Goal: Check status: Check status

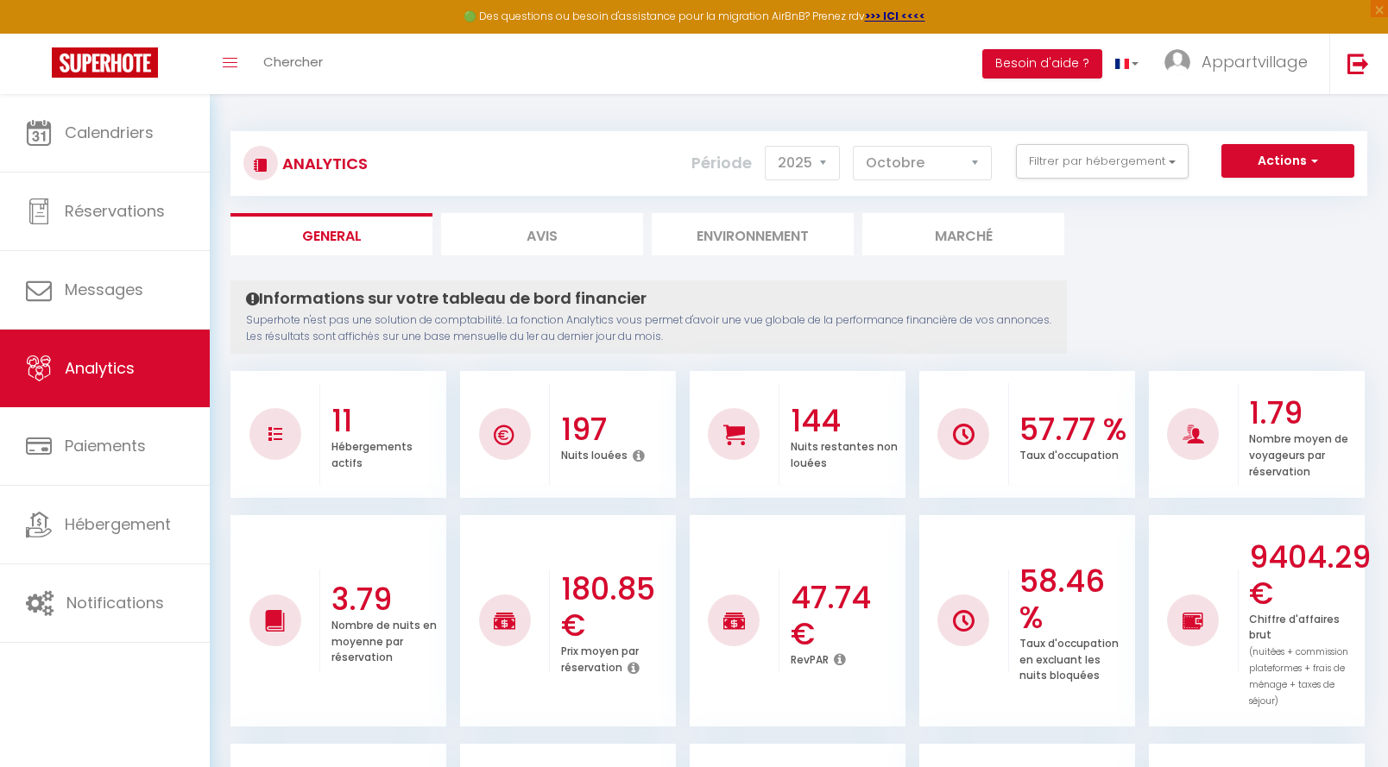
select select "2025"
select select "10"
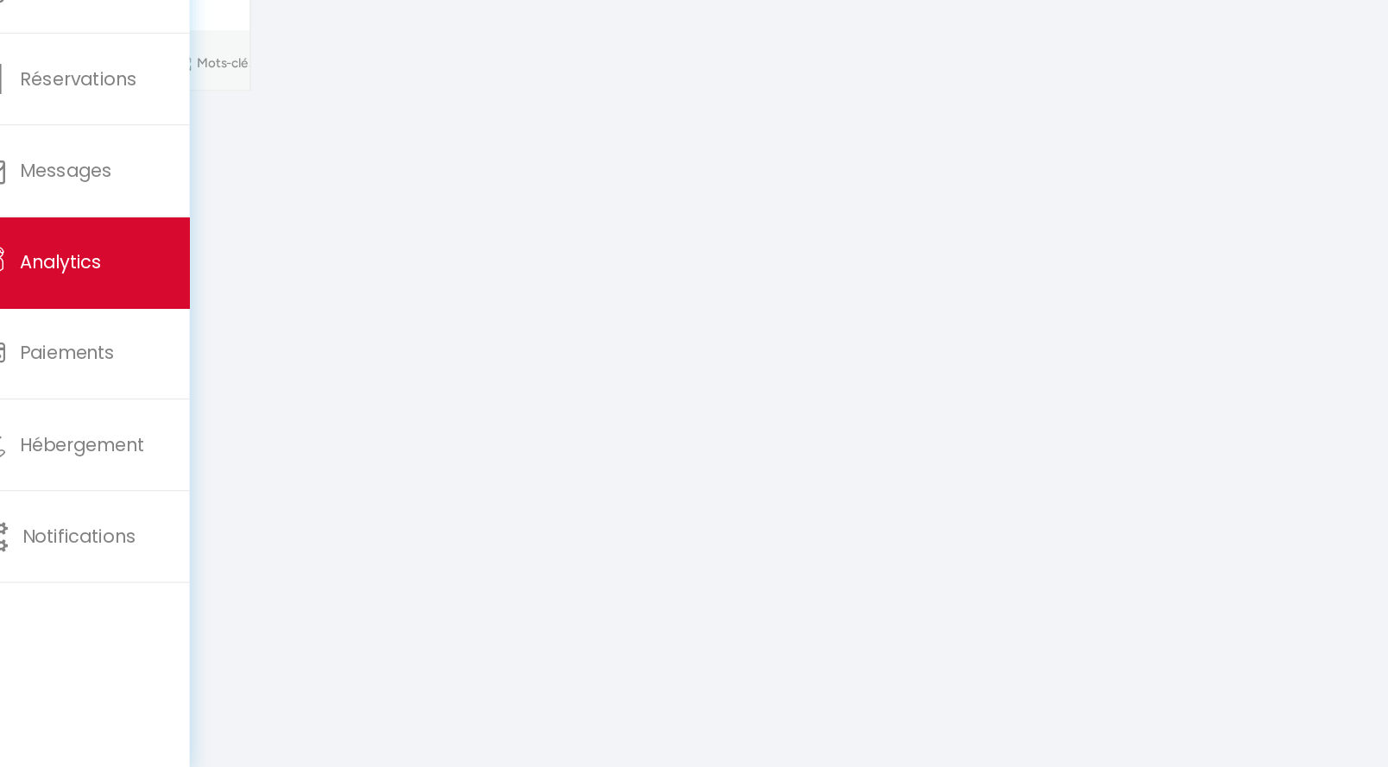
select select "2025"
select select "10"
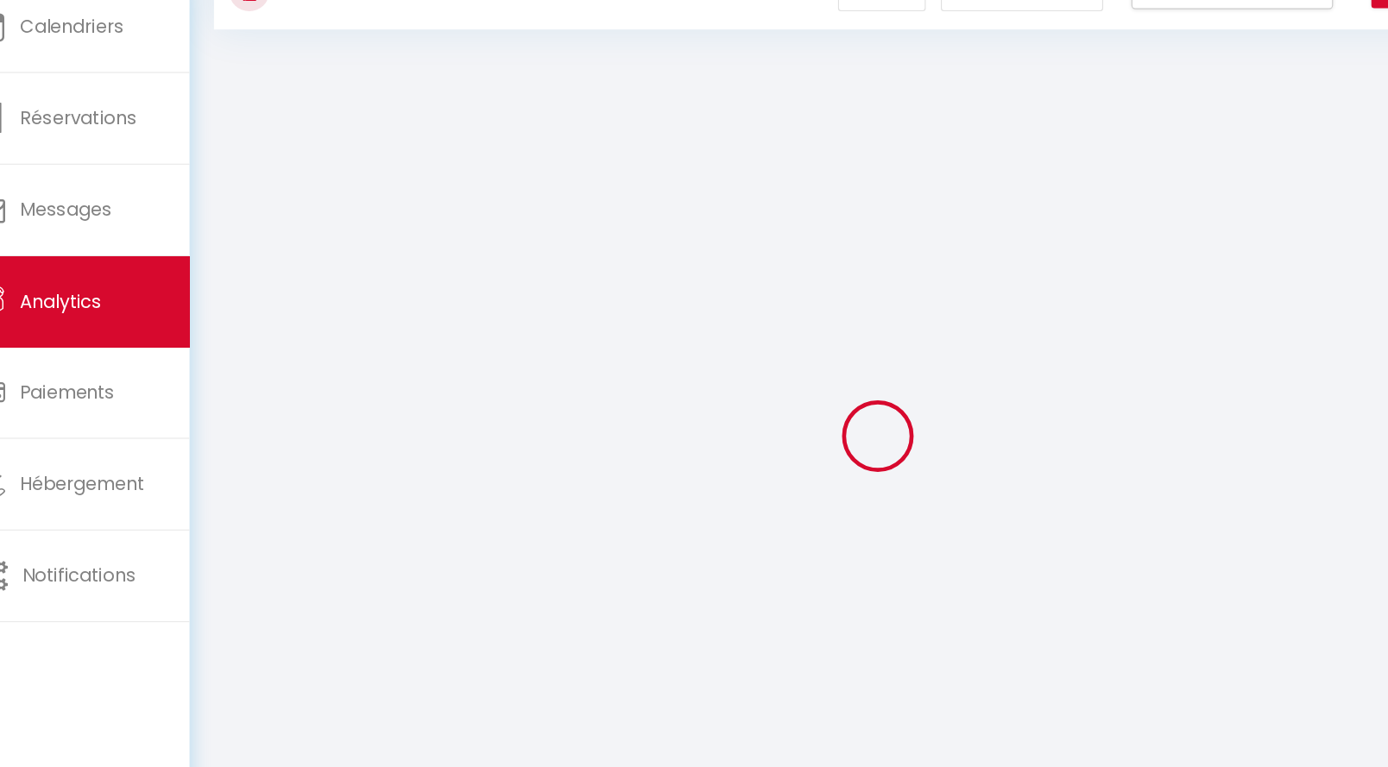
scroll to position [94, 0]
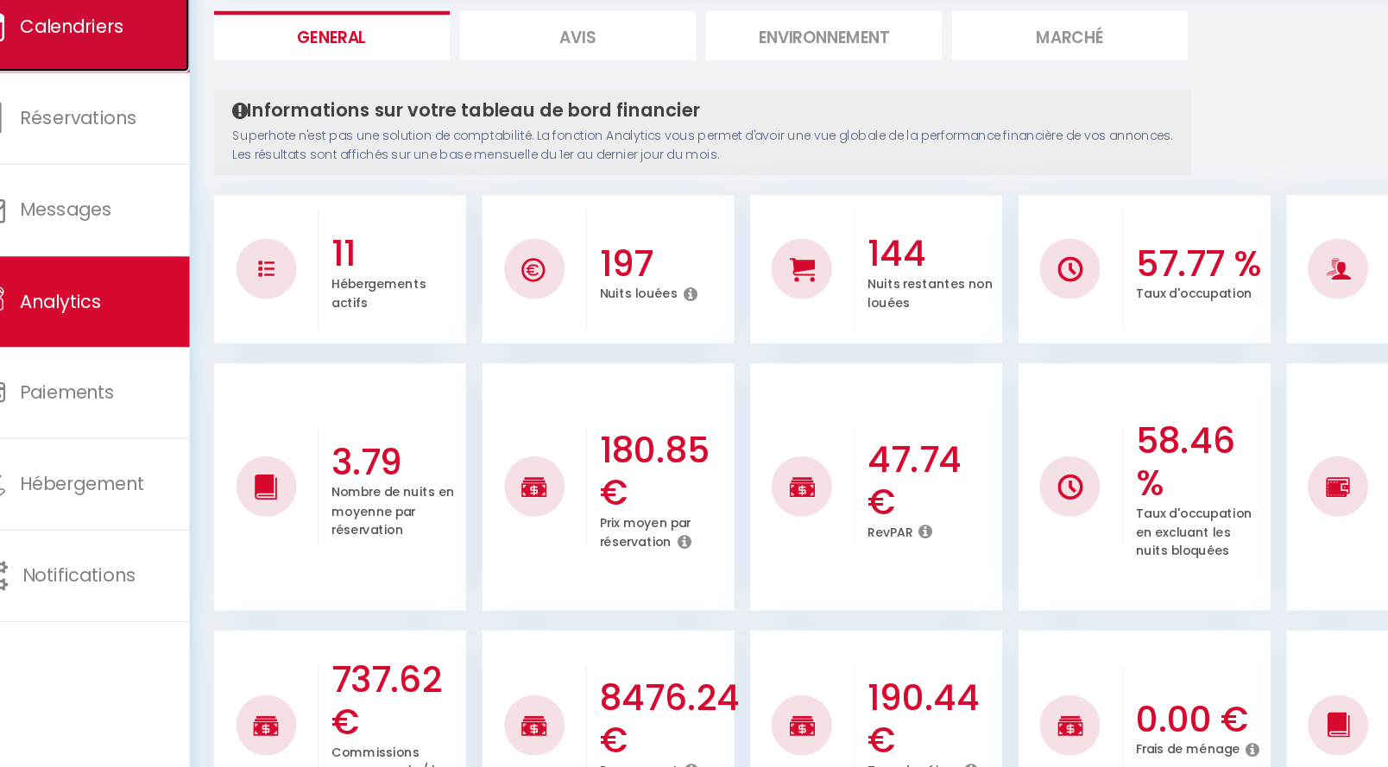
click at [135, 158] on link "Calendriers" at bounding box center [105, 133] width 210 height 78
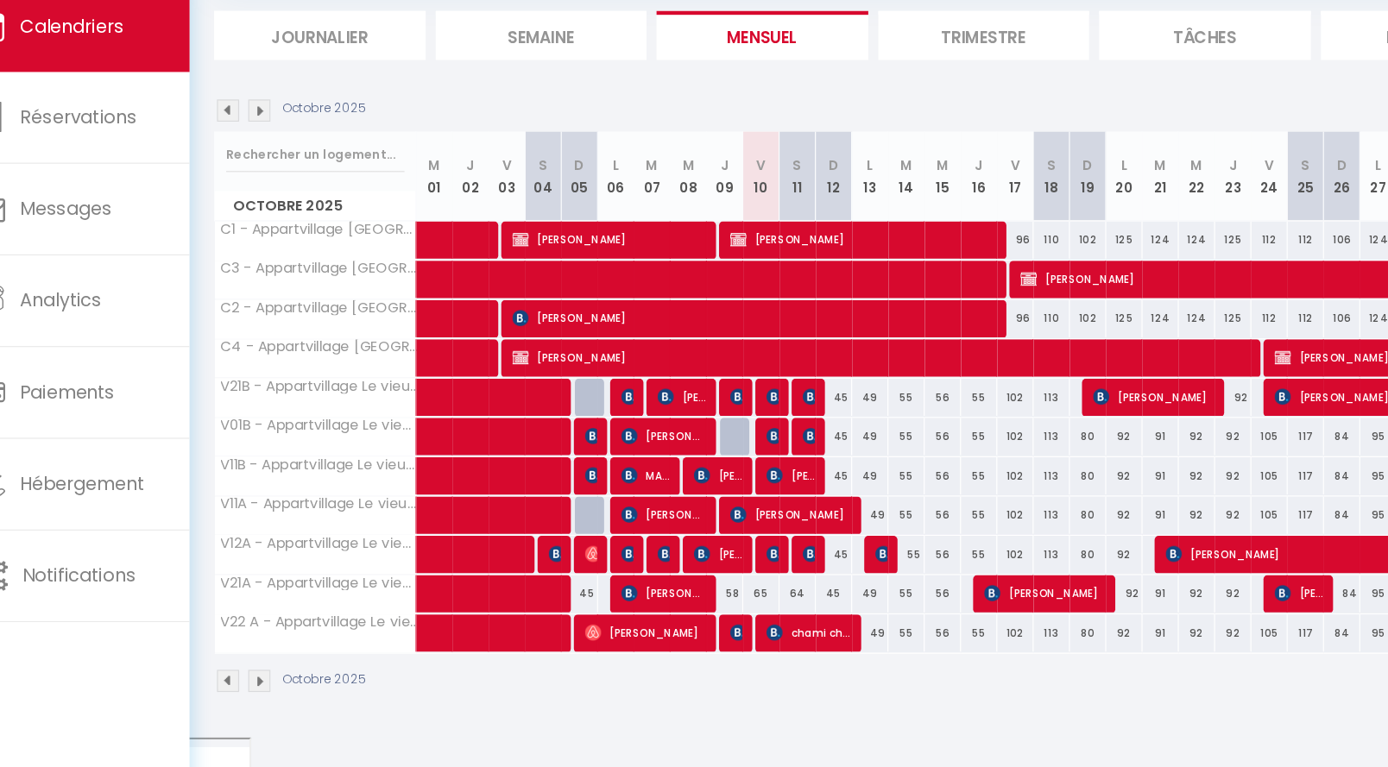
scroll to position [93, 0]
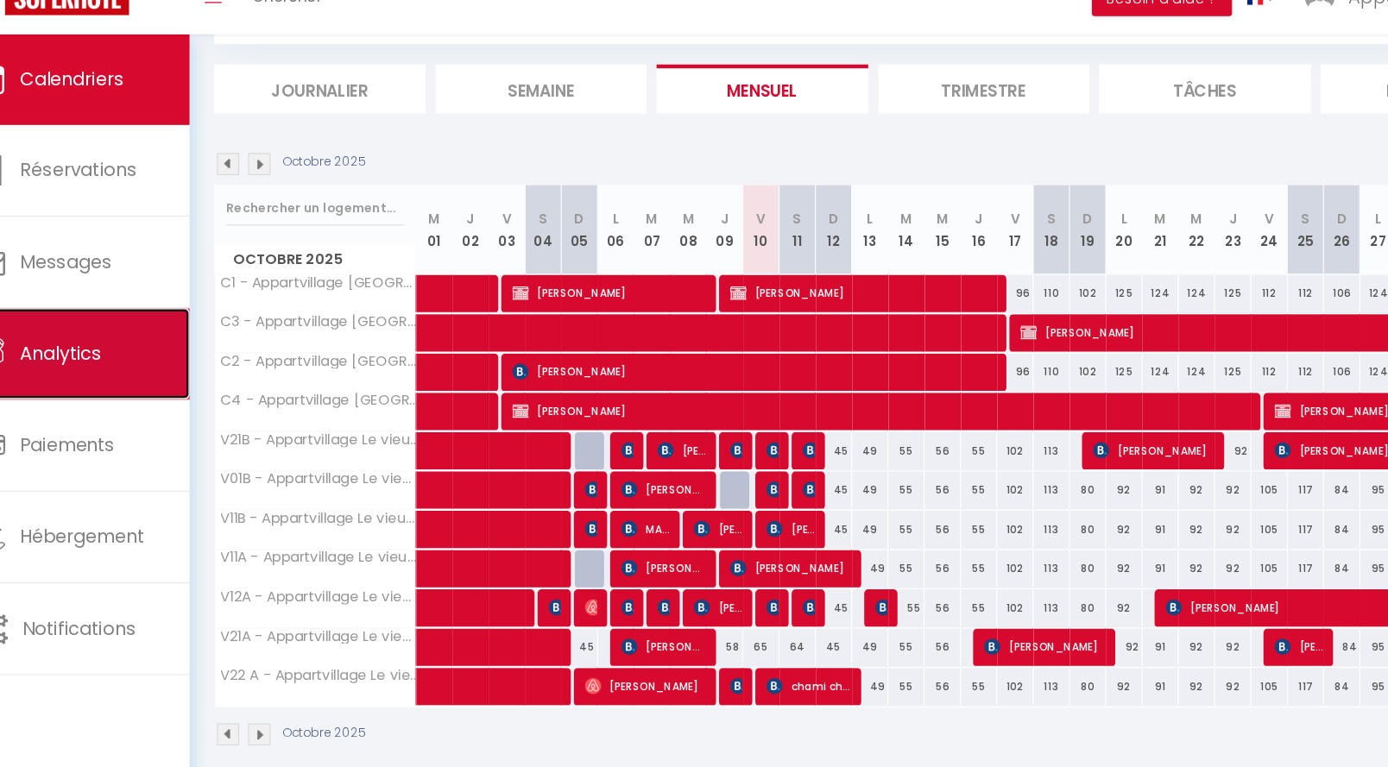
click at [160, 371] on link "Analytics" at bounding box center [105, 368] width 210 height 78
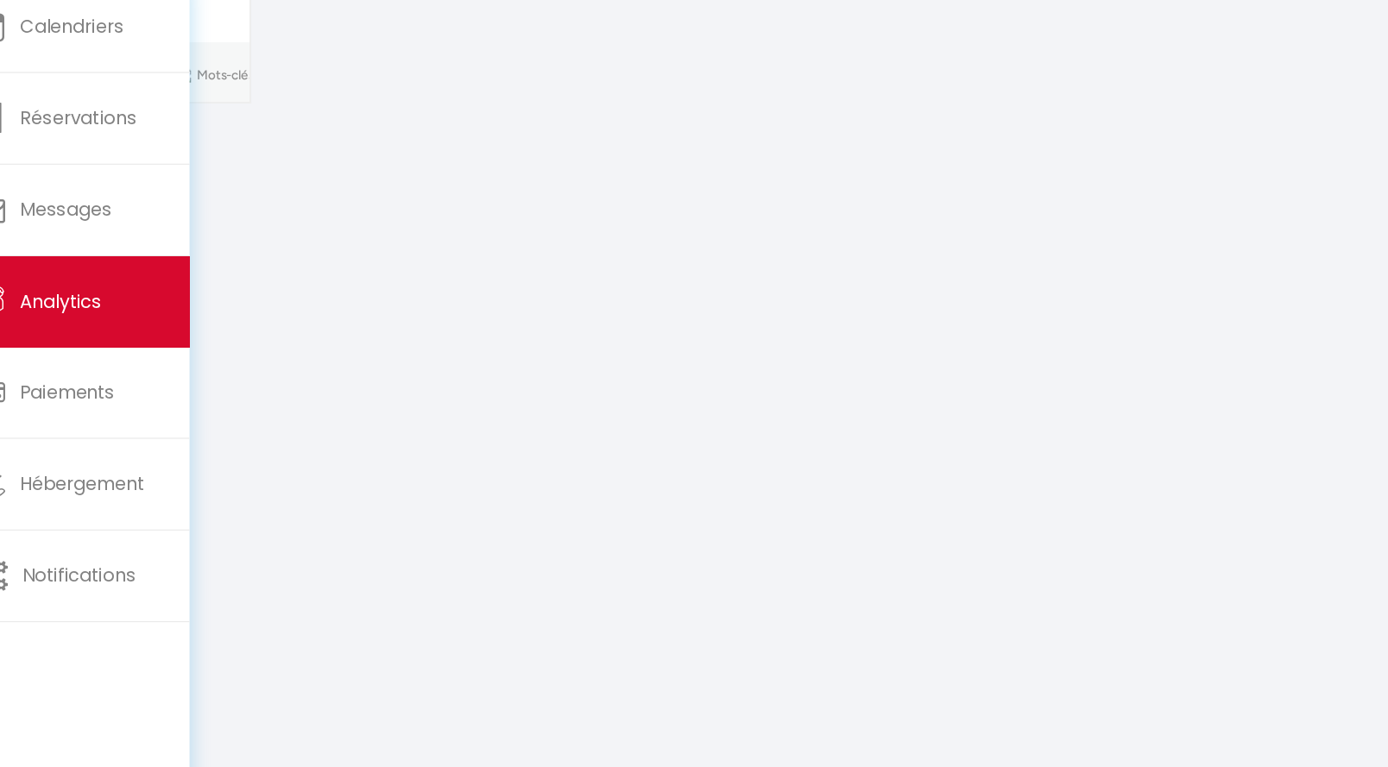
scroll to position [117, 0]
select select "2025"
select select "10"
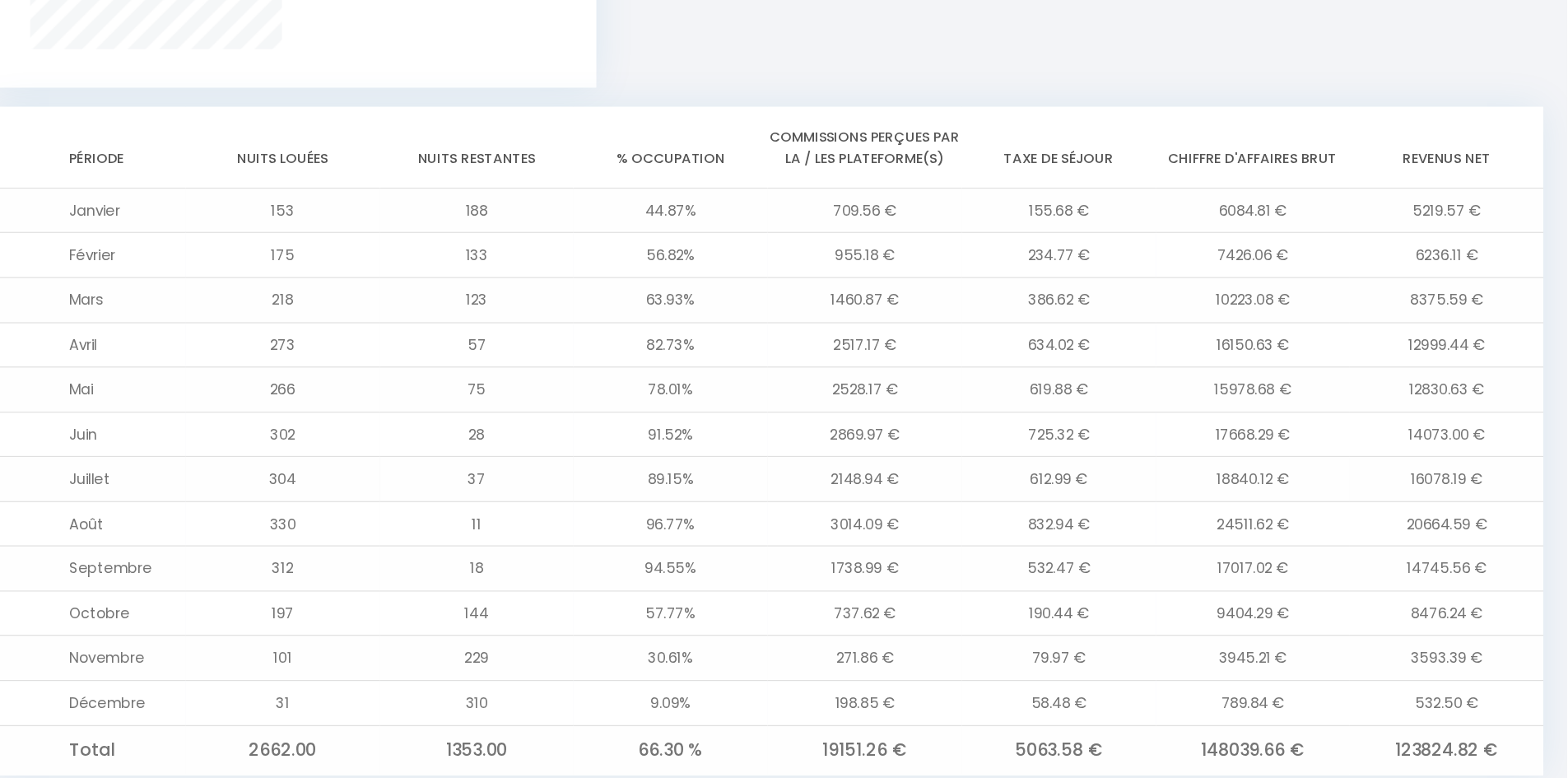
scroll to position [1295, 0]
